Goal: Task Accomplishment & Management: Manage account settings

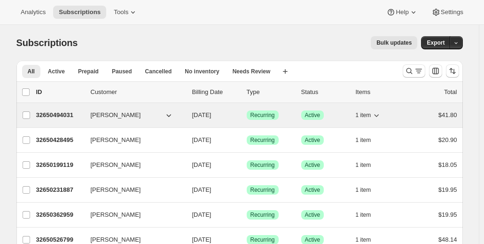
click at [83, 114] on p "32650494031" at bounding box center [59, 114] width 47 height 9
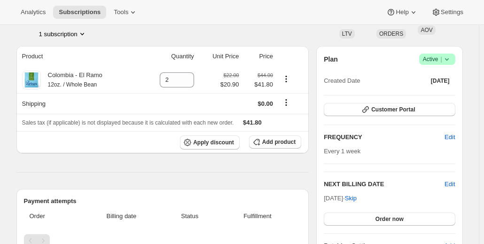
scroll to position [66, 0]
click at [396, 111] on span "Customer Portal" at bounding box center [393, 109] width 44 height 8
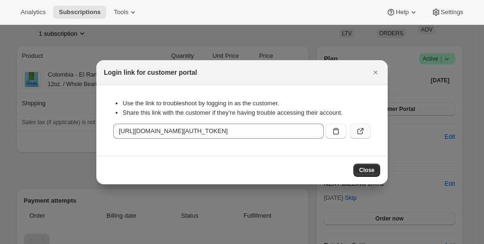
click at [367, 134] on button ":rbu:" at bounding box center [360, 131] width 21 height 15
click at [373, 73] on icon "Close" at bounding box center [375, 72] width 9 height 9
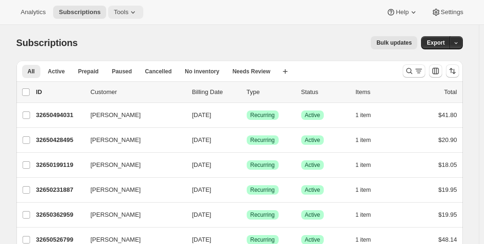
click at [123, 10] on span "Tools" at bounding box center [121, 12] width 15 height 8
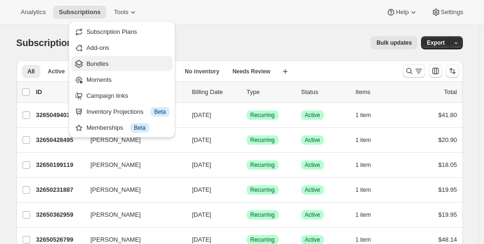
click at [117, 64] on span "Bundles" at bounding box center [127, 63] width 83 height 9
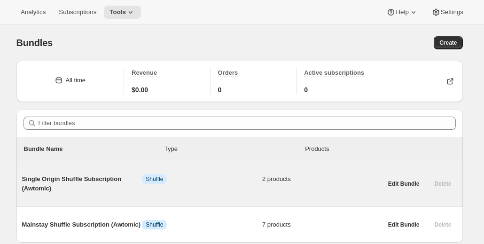
scroll to position [34, 0]
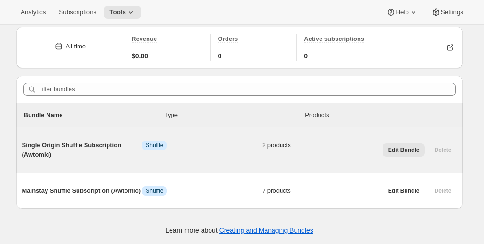
click at [408, 145] on button "Edit Bundle" at bounding box center [403, 149] width 43 height 13
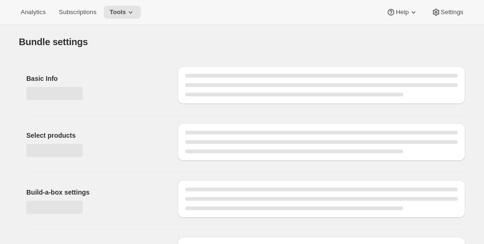
type input "Single Origin Shuffle Subscription (Awtomic)"
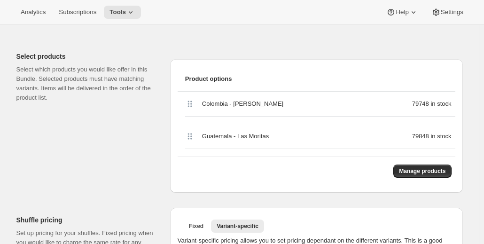
scroll to position [228, 0]
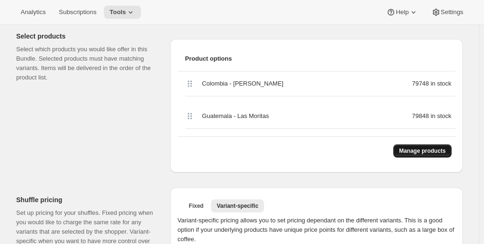
click at [416, 150] on span "Manage products" at bounding box center [422, 151] width 46 height 8
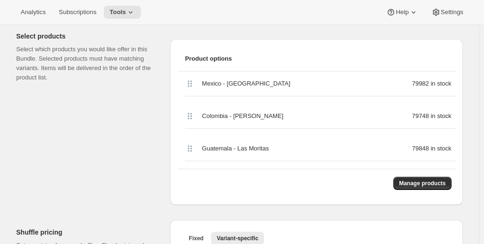
click at [192, 117] on icon at bounding box center [189, 115] width 9 height 9
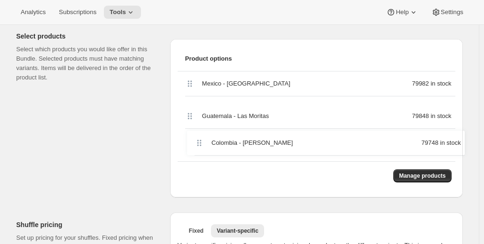
drag, startPoint x: 192, startPoint y: 117, endPoint x: 201, endPoint y: 148, distance: 32.4
click at [201, 148] on div "Mexico - [GEOGRAPHIC_DATA] 79982 in stock [GEOGRAPHIC_DATA] - [PERSON_NAME] 797…" at bounding box center [317, 116] width 278 height 90
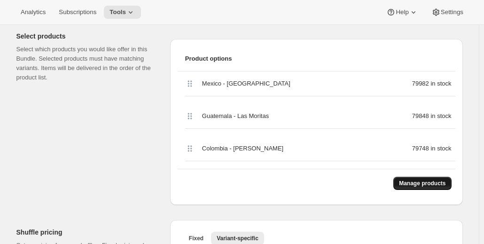
click at [423, 178] on button "Manage products" at bounding box center [422, 183] width 58 height 13
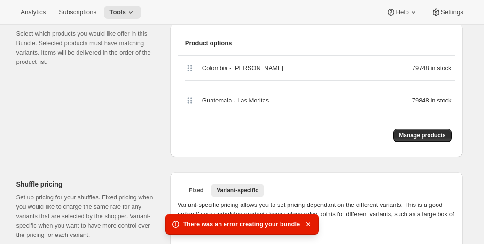
scroll to position [242, 0]
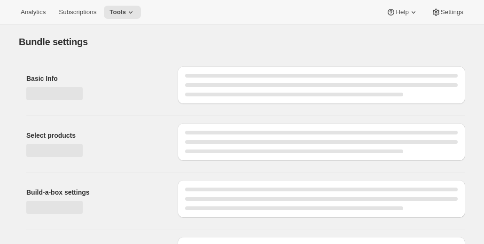
type input "Single Origin Shuffle Subscription (Awtomic)"
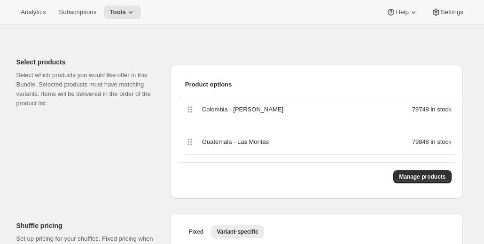
scroll to position [208, 0]
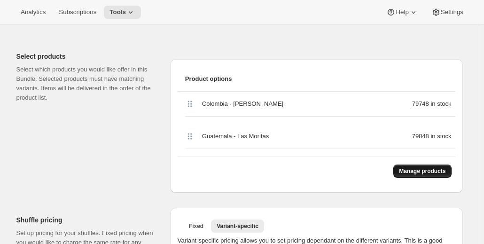
click at [421, 170] on span "Manage products" at bounding box center [422, 171] width 46 height 8
